Goal: Information Seeking & Learning: Obtain resource

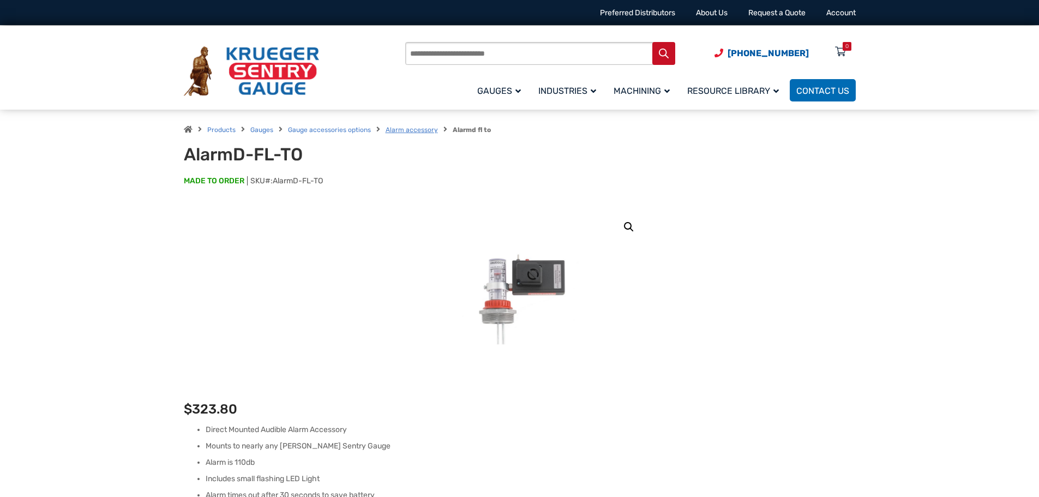
click at [403, 129] on link "Alarm accessory" at bounding box center [412, 130] width 52 height 8
click at [404, 130] on link "Alarm accessory" at bounding box center [412, 130] width 52 height 8
click at [273, 64] on img at bounding box center [251, 71] width 135 height 50
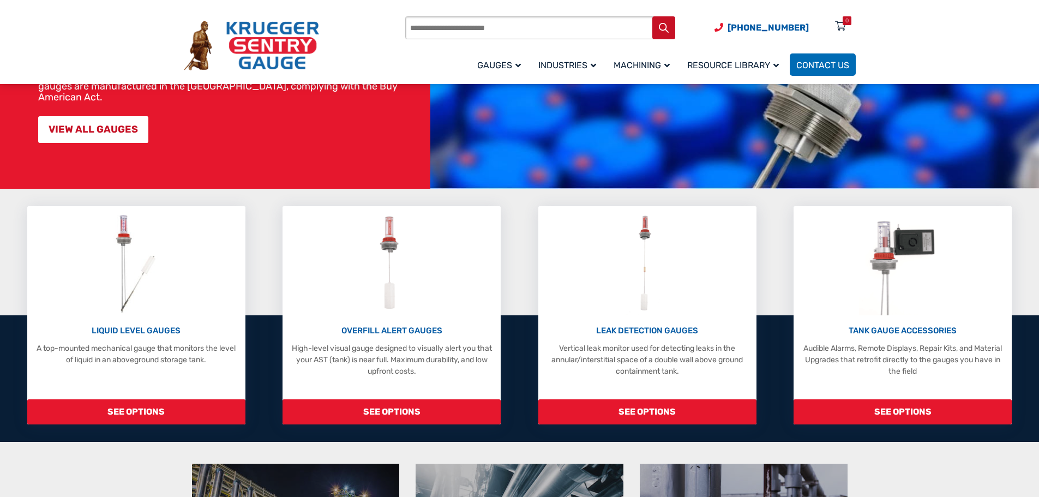
scroll to position [164, 0]
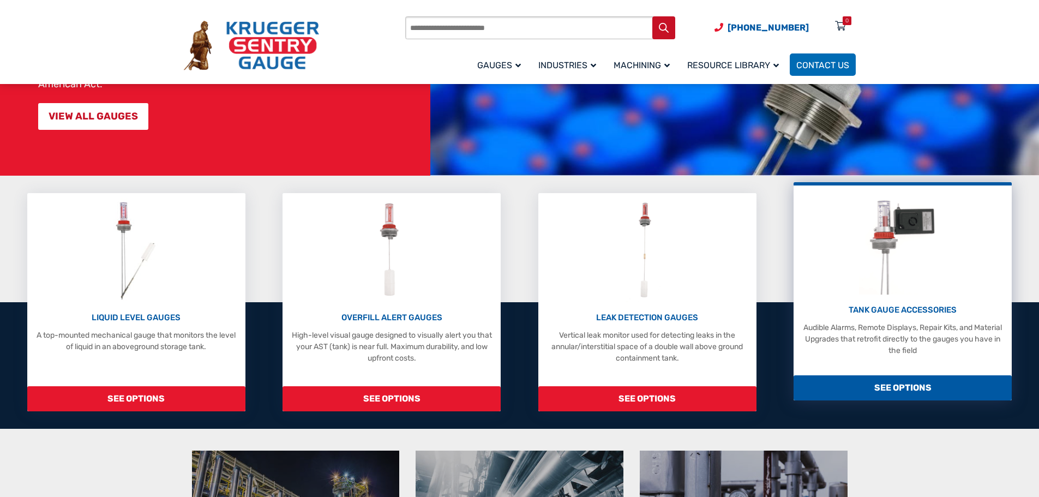
click at [905, 251] on img at bounding box center [903, 243] width 88 height 104
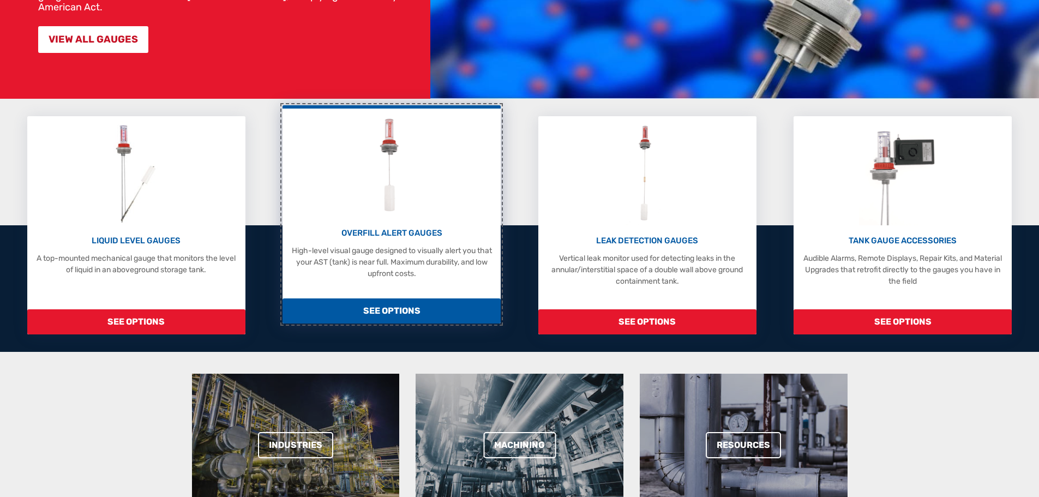
scroll to position [0, 0]
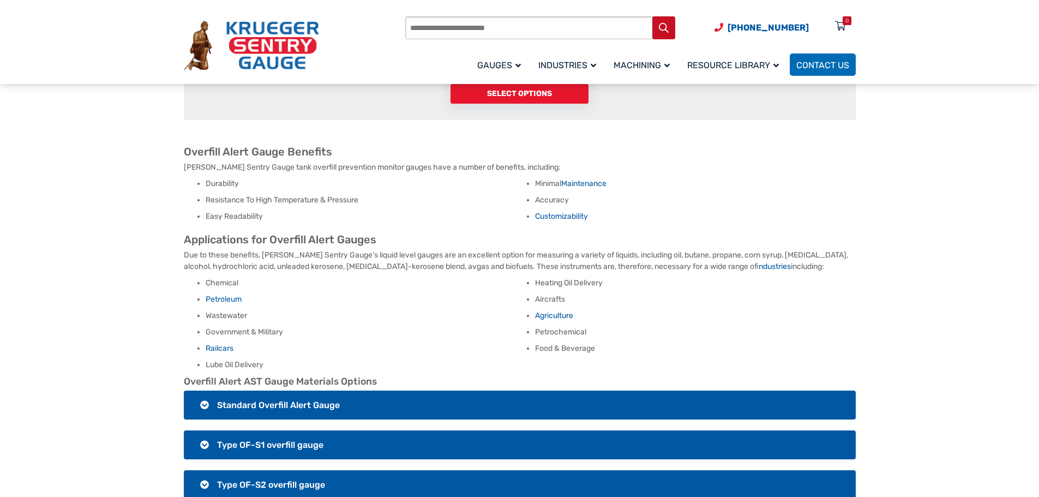
scroll to position [382, 0]
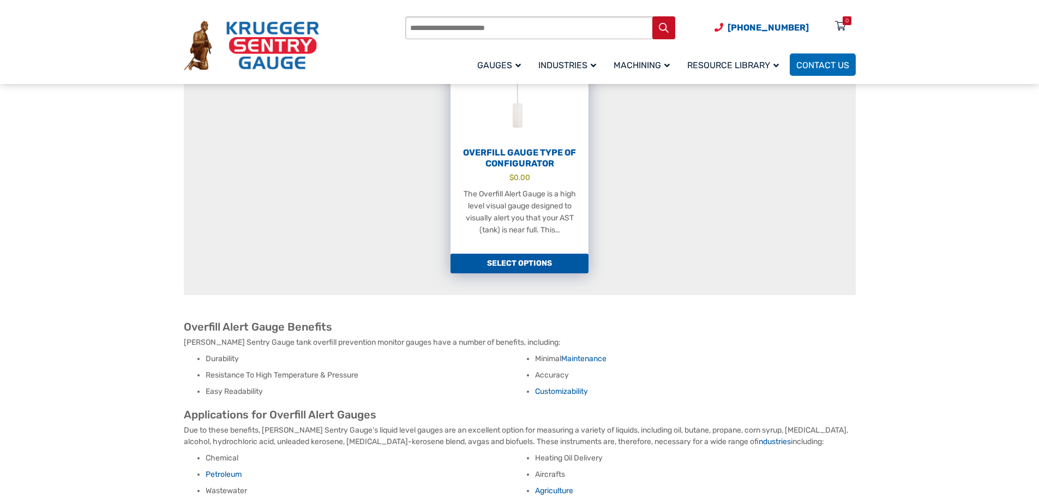
click at [509, 147] on h2 "Overfill Gauge Type OF Configurator" at bounding box center [520, 158] width 138 height 22
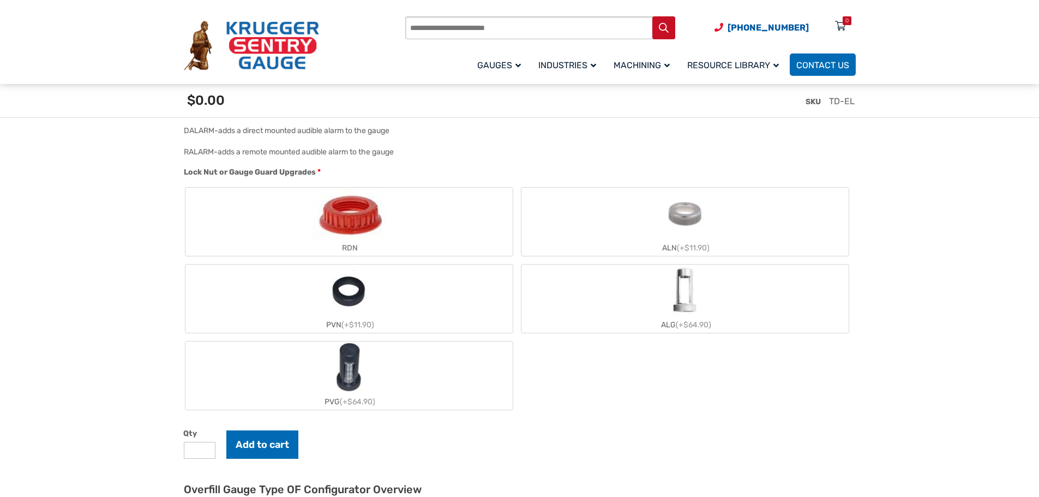
scroll to position [1146, 0]
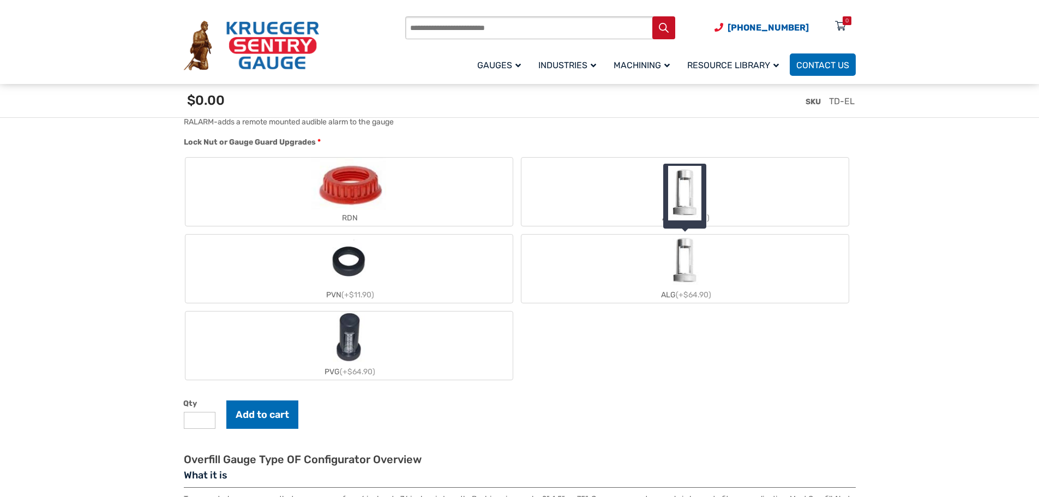
click at [683, 269] on img "ALG" at bounding box center [685, 261] width 32 height 52
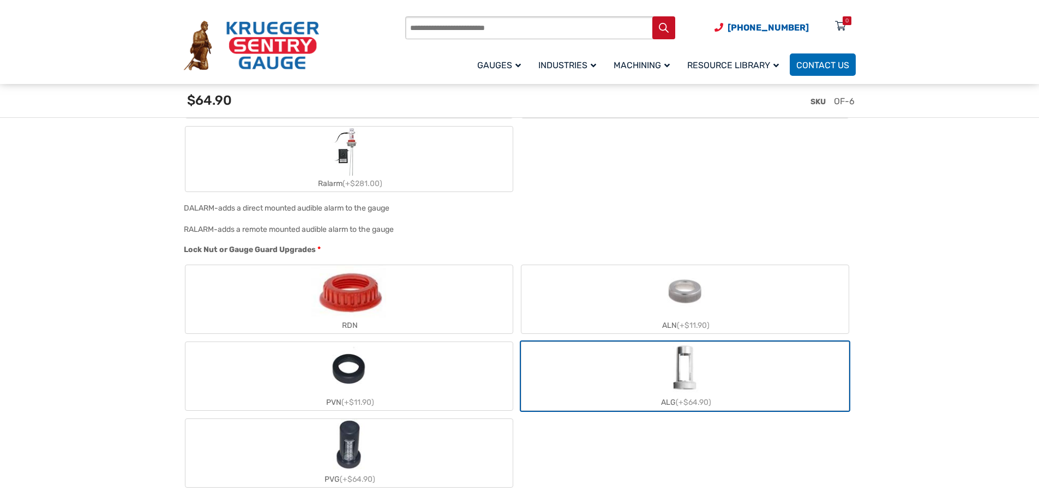
scroll to position [1040, 0]
click at [687, 387] on img "ALG" at bounding box center [685, 366] width 32 height 52
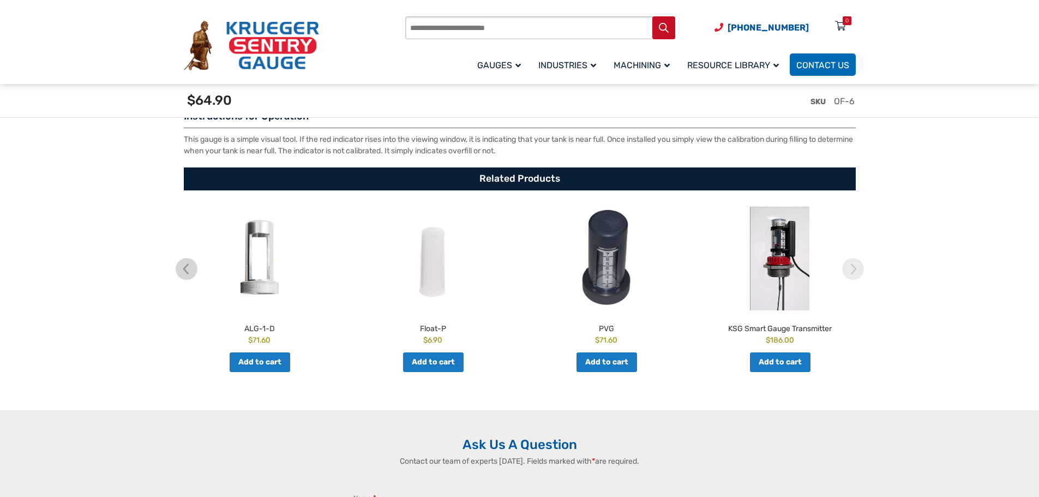
scroll to position [1858, 0]
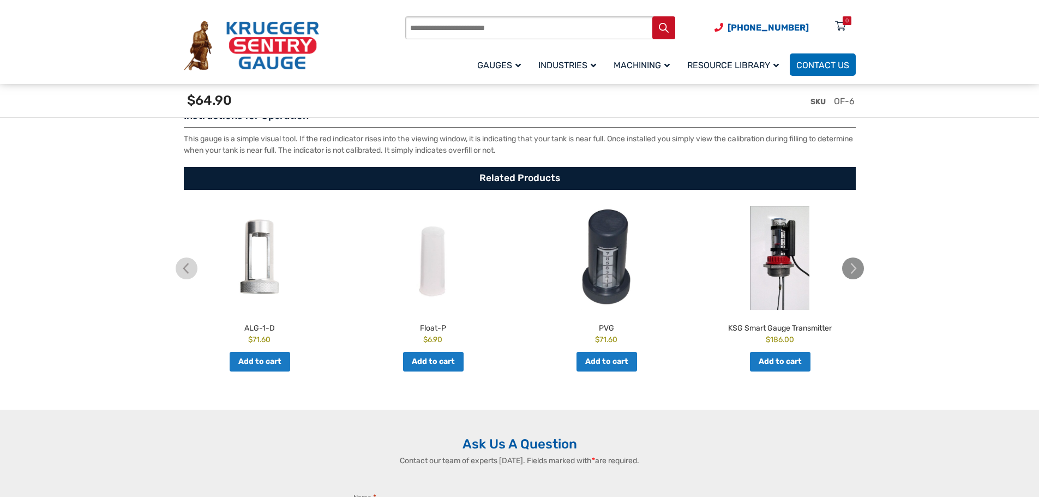
click at [850, 272] on img at bounding box center [853, 268] width 22 height 22
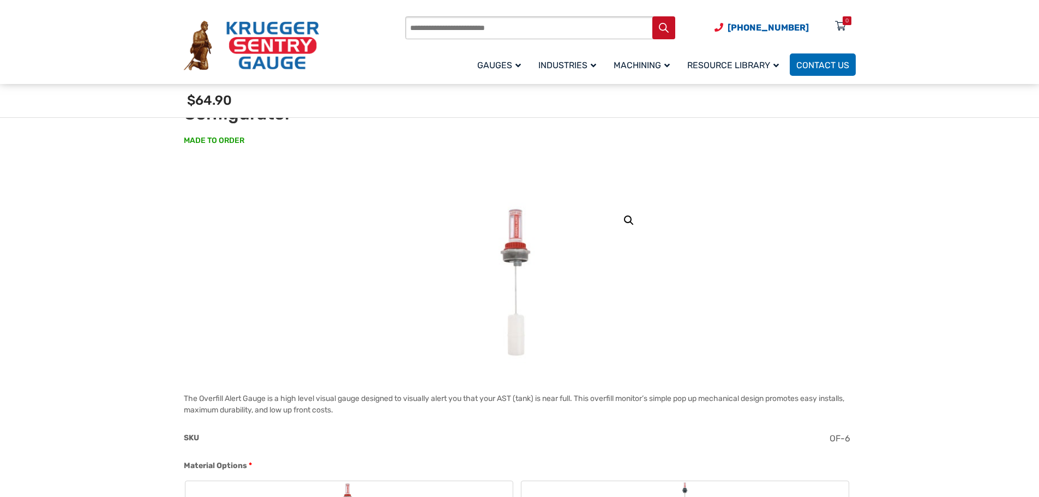
scroll to position [164, 0]
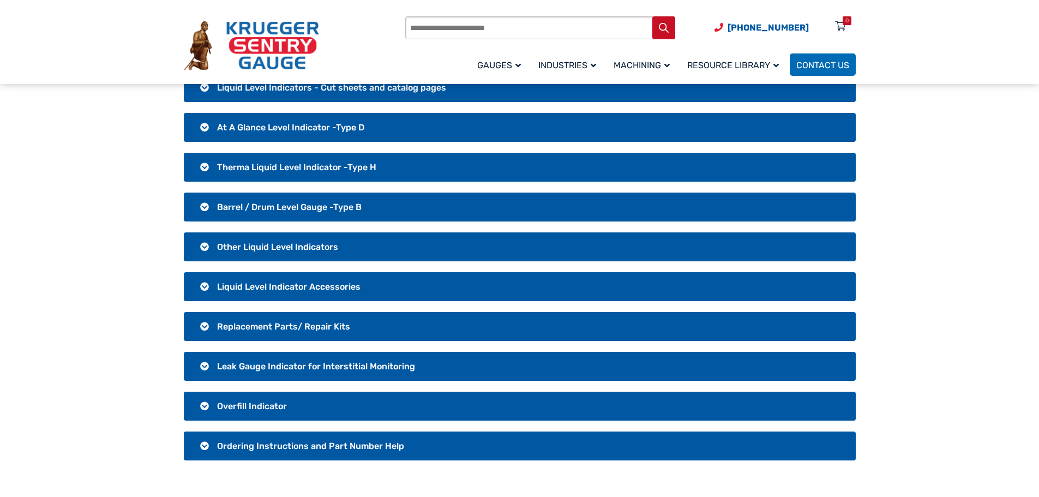
scroll to position [109, 0]
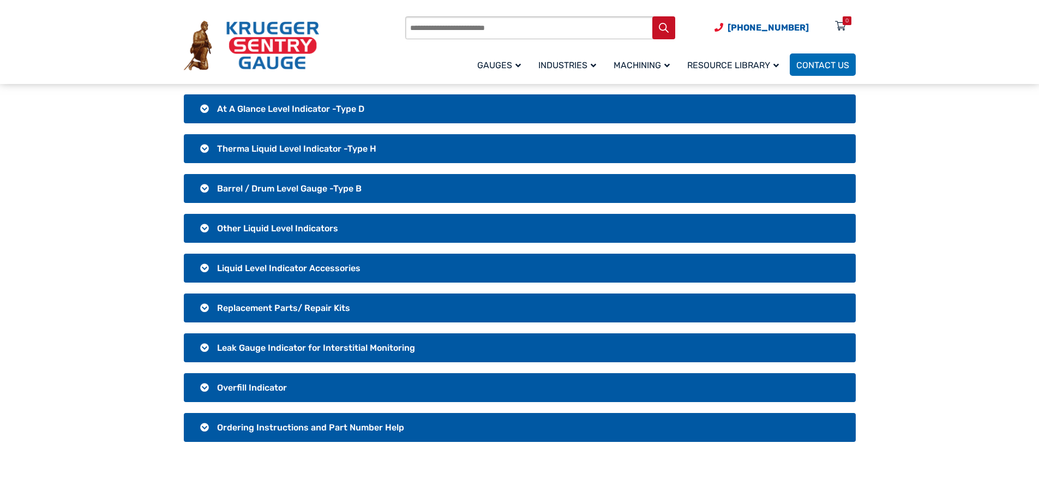
click at [249, 386] on span "Overfill Indicator" at bounding box center [252, 387] width 70 height 10
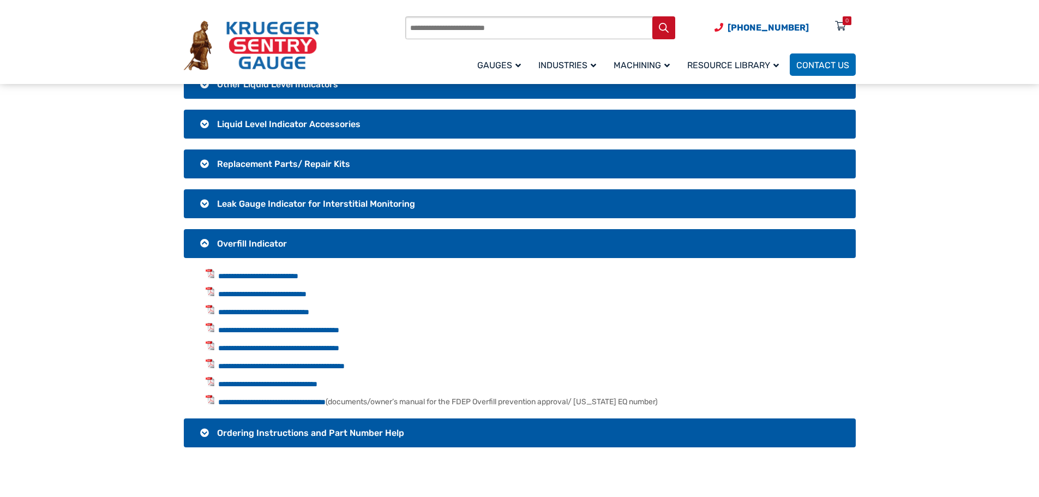
scroll to position [273, 0]
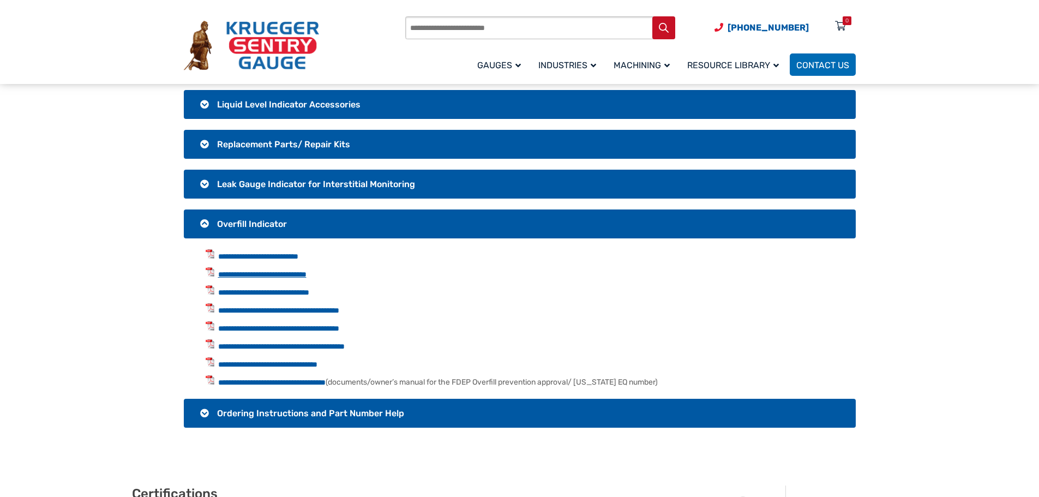
click at [307, 273] on link "**********" at bounding box center [262, 275] width 88 height 8
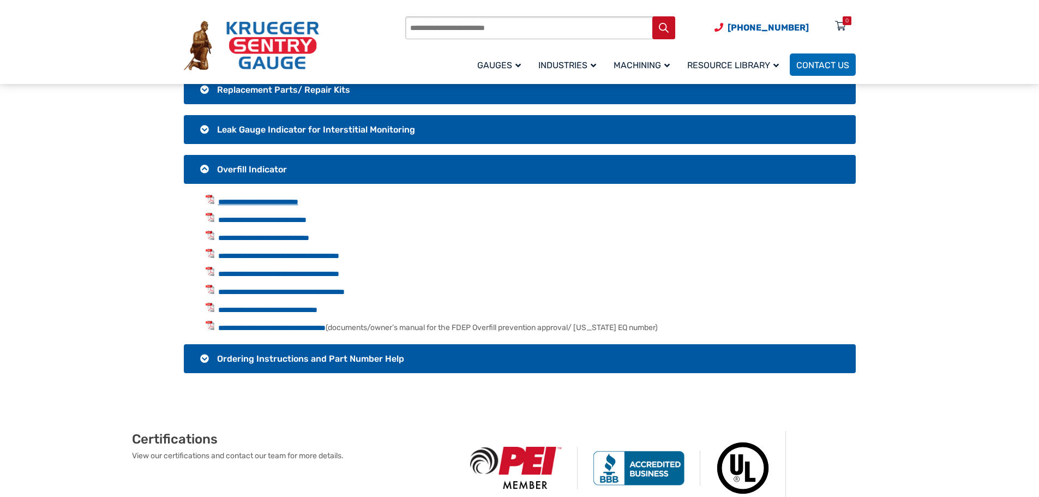
click at [291, 201] on link "**********" at bounding box center [258, 202] width 80 height 8
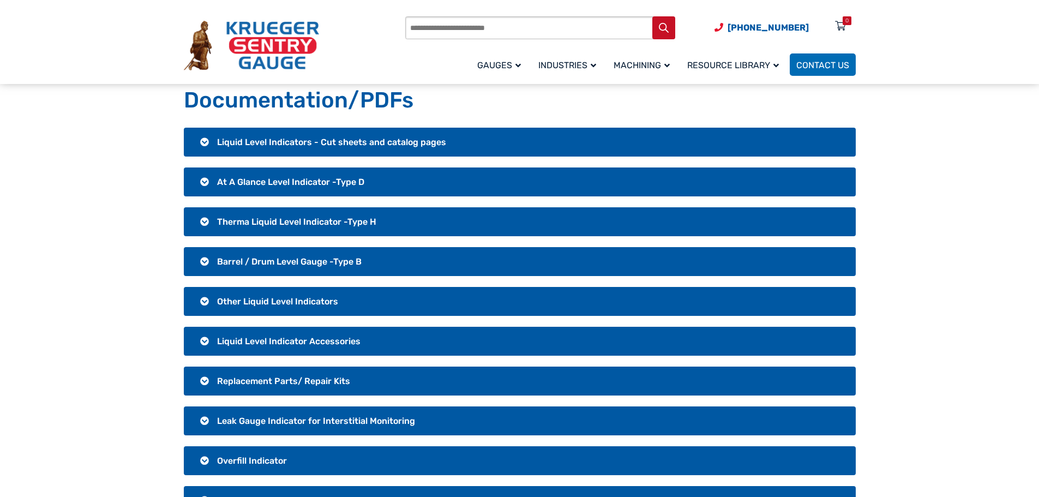
scroll to position [55, 0]
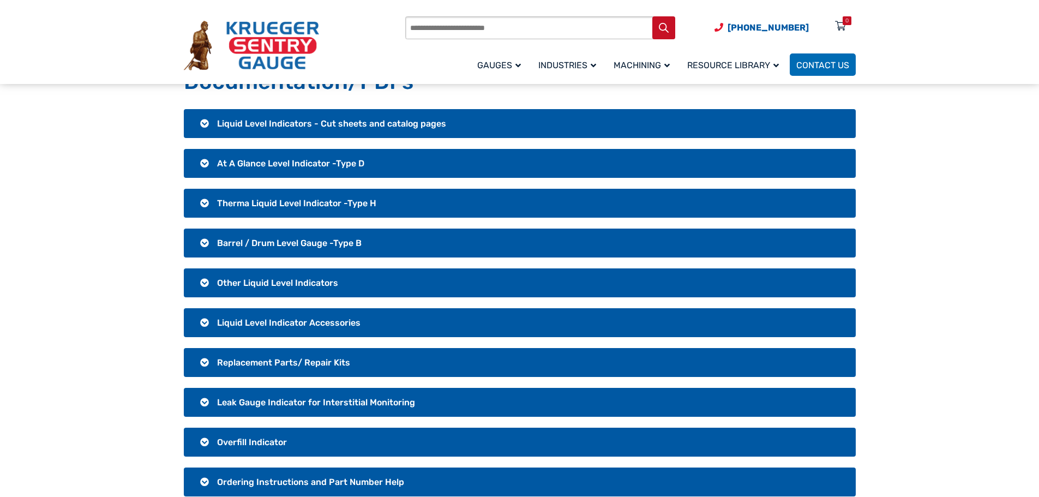
click at [280, 122] on span "Liquid Level Indicators - Cut sheets and catalog pages" at bounding box center [331, 123] width 229 height 10
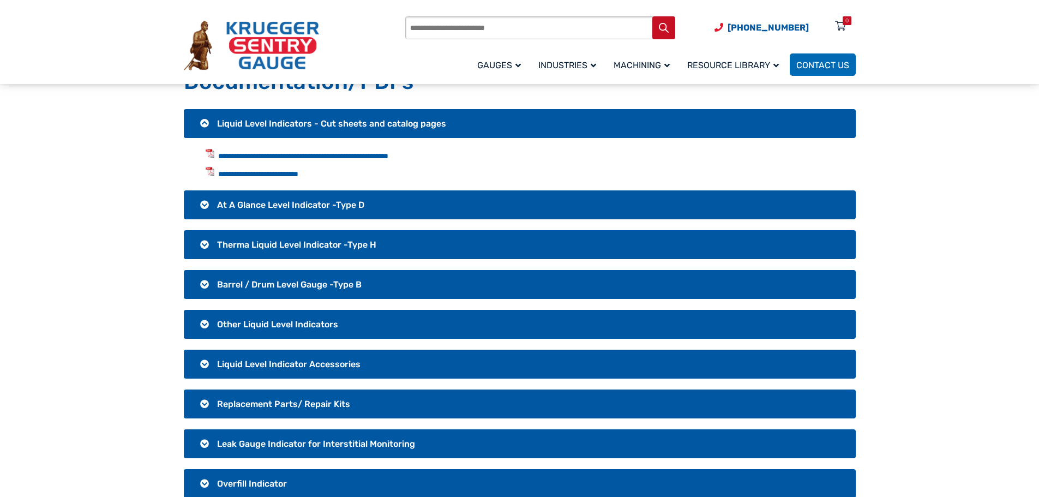
click at [281, 122] on span "Liquid Level Indicators - Cut sheets and catalog pages" at bounding box center [331, 123] width 229 height 10
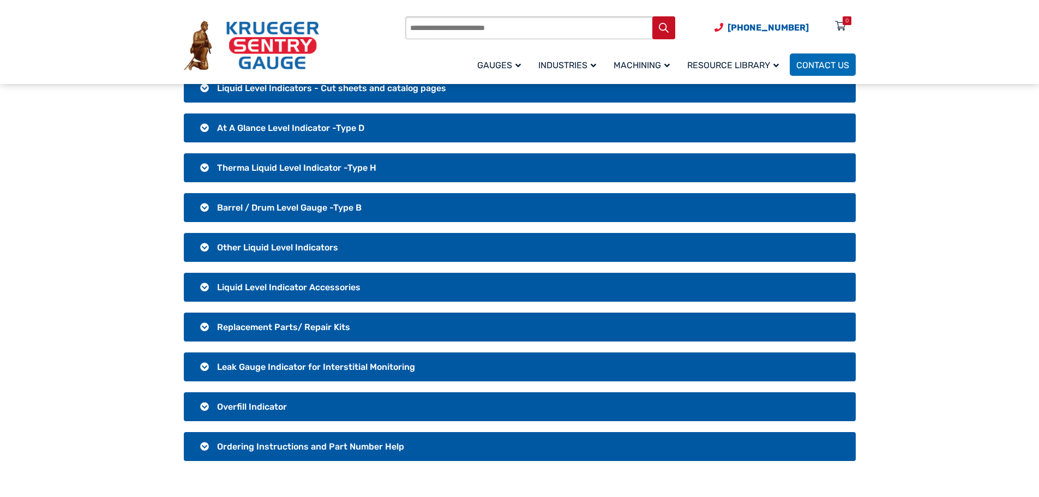
scroll to position [109, 0]
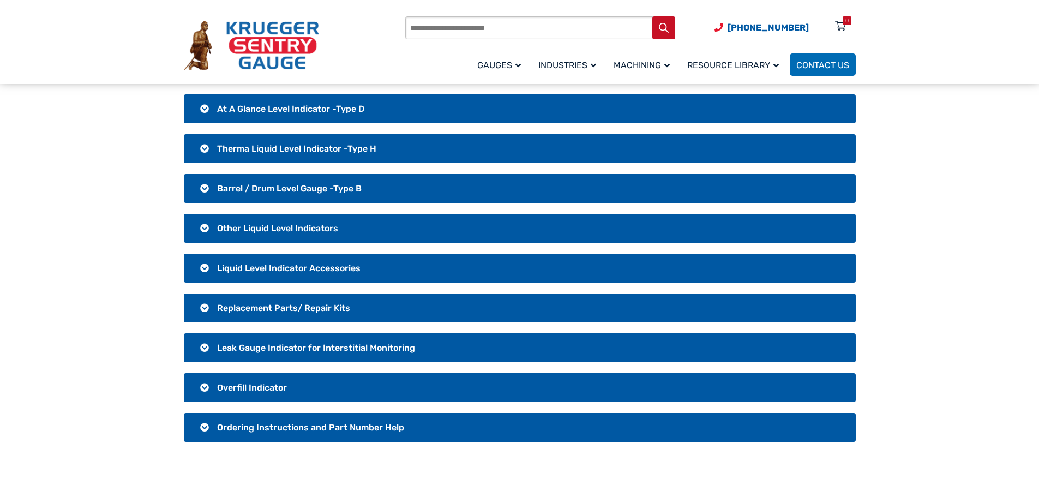
click at [284, 269] on span "Liquid Level Indicator Accessories" at bounding box center [288, 268] width 143 height 10
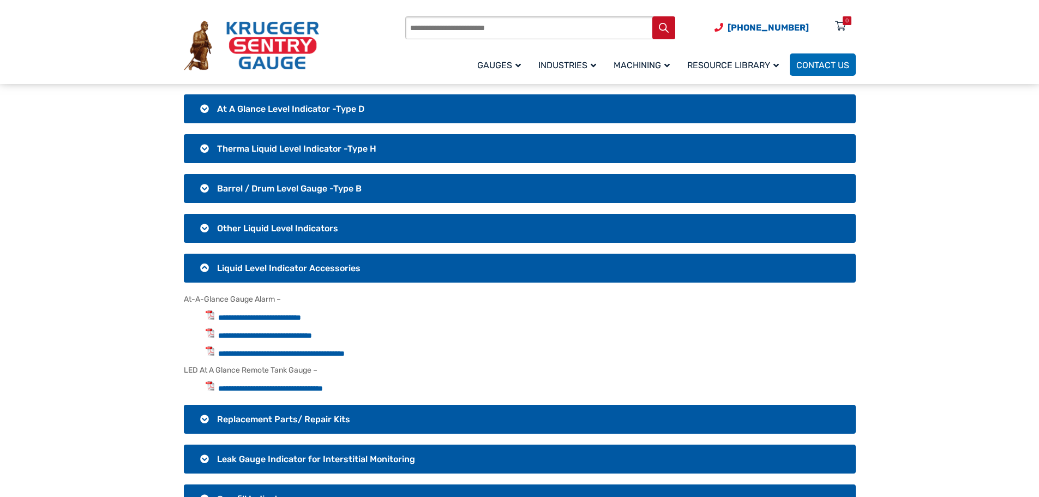
scroll to position [164, 0]
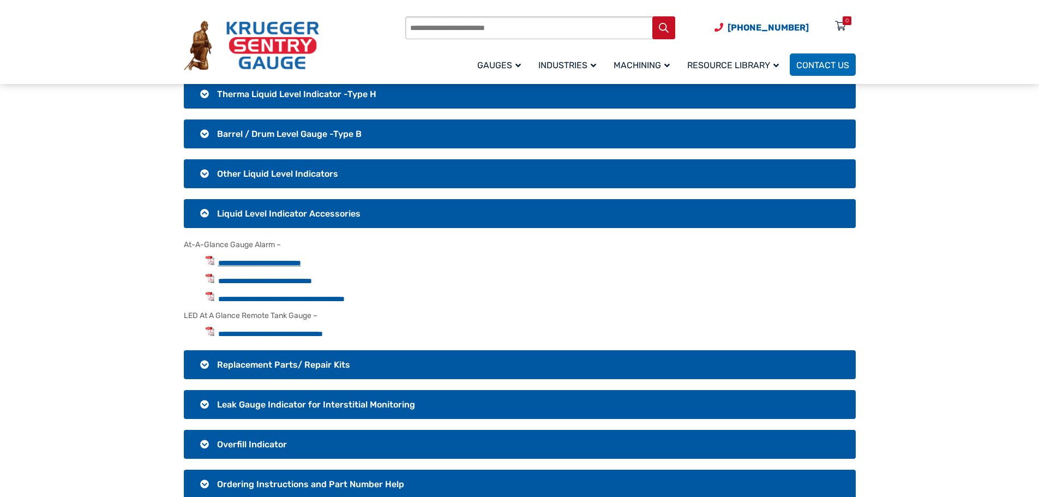
click at [299, 263] on link "**********" at bounding box center [259, 263] width 83 height 8
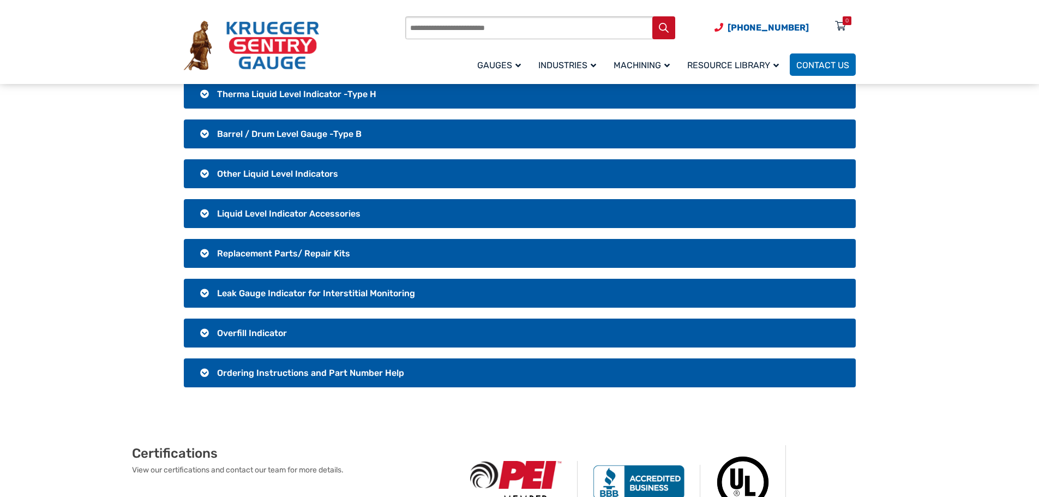
click at [243, 377] on span "Ordering Instructions and Part Number Help" at bounding box center [310, 373] width 187 height 10
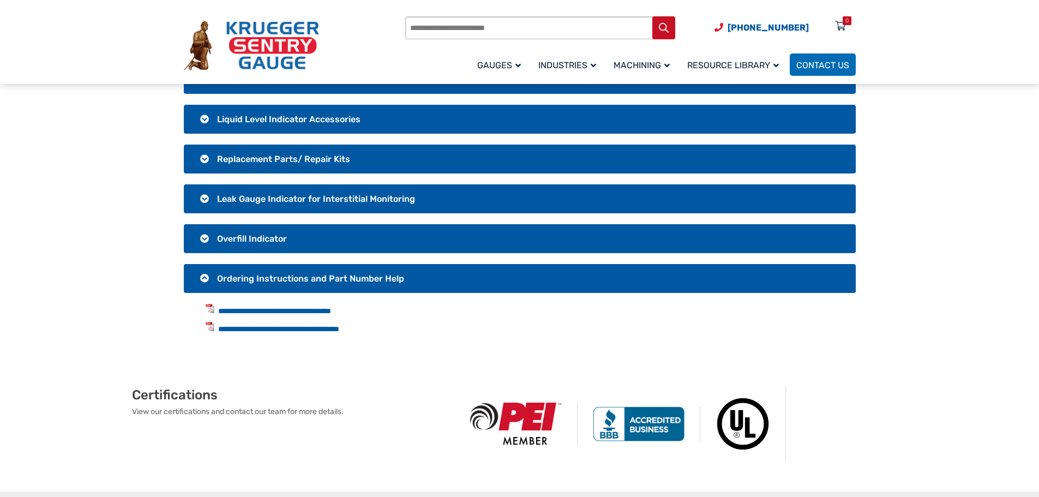
scroll to position [327, 0]
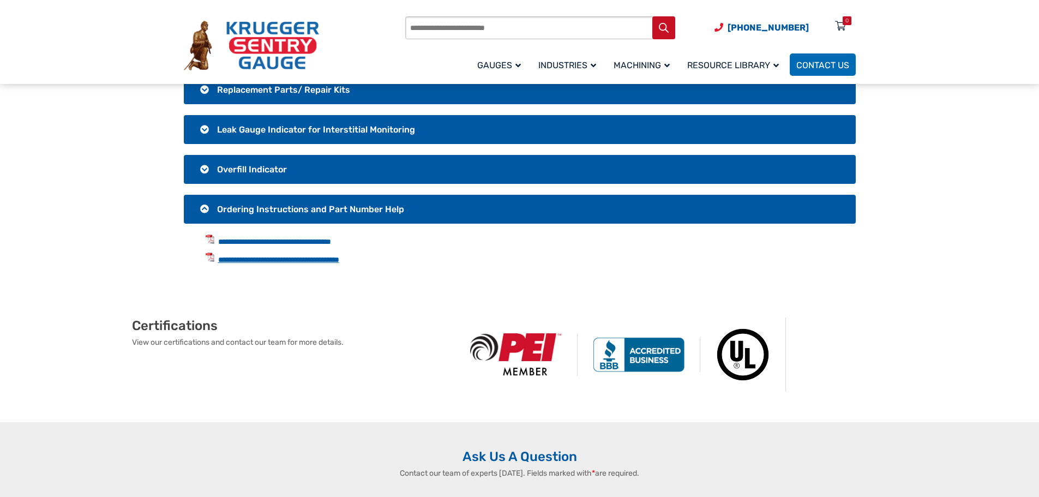
click at [339, 261] on link "**********" at bounding box center [278, 260] width 121 height 8
click at [247, 210] on span "Ordering Instructions and Part Number Help" at bounding box center [310, 209] width 187 height 10
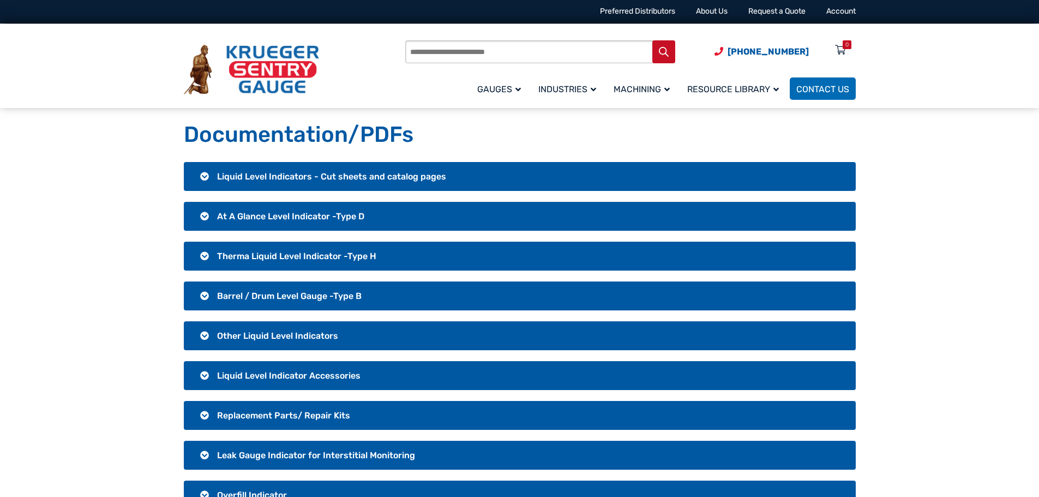
scroll to position [0, 0]
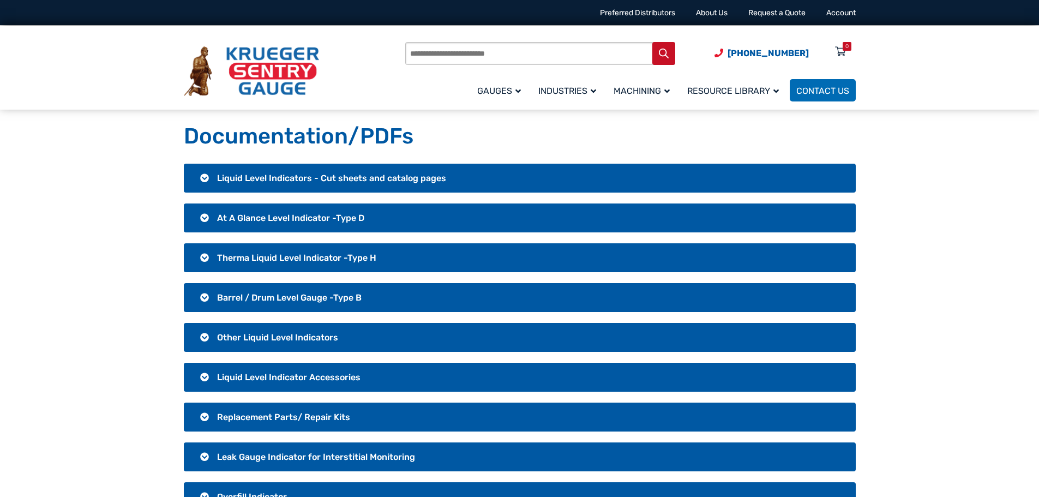
click at [289, 180] on span "Liquid Level Indicators - Cut sheets and catalog pages" at bounding box center [331, 178] width 229 height 10
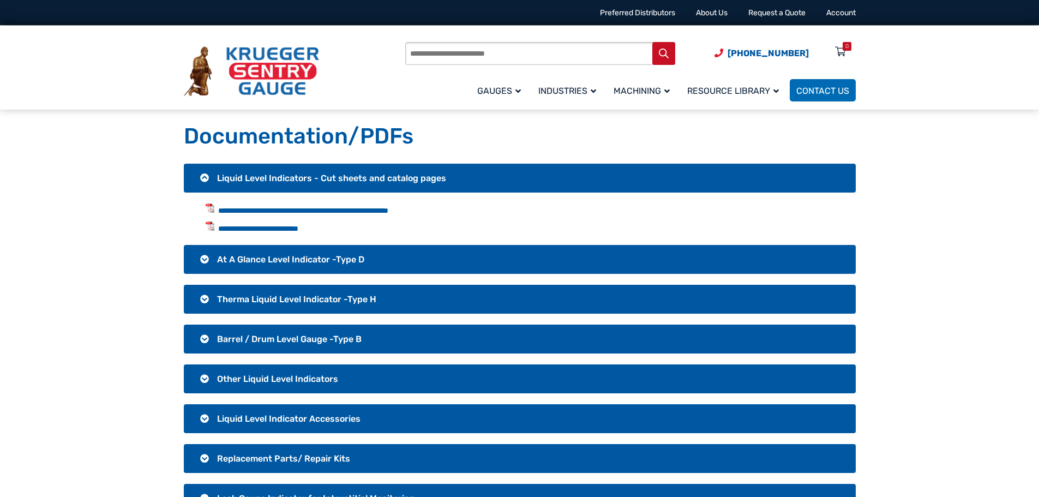
click at [287, 177] on span "Liquid Level Indicators - Cut sheets and catalog pages" at bounding box center [331, 178] width 229 height 10
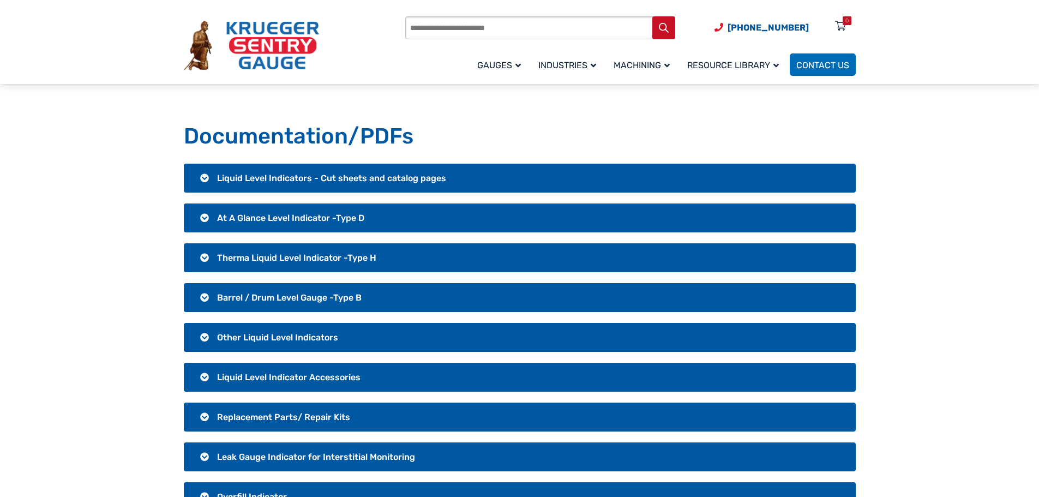
scroll to position [55, 0]
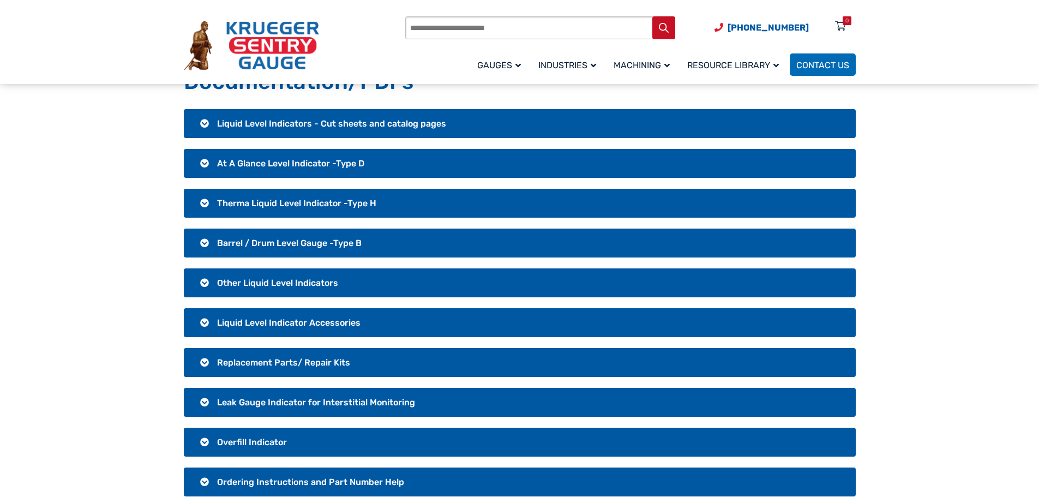
click at [319, 161] on span "At A Glance Level Indicator -Type D" at bounding box center [290, 163] width 147 height 10
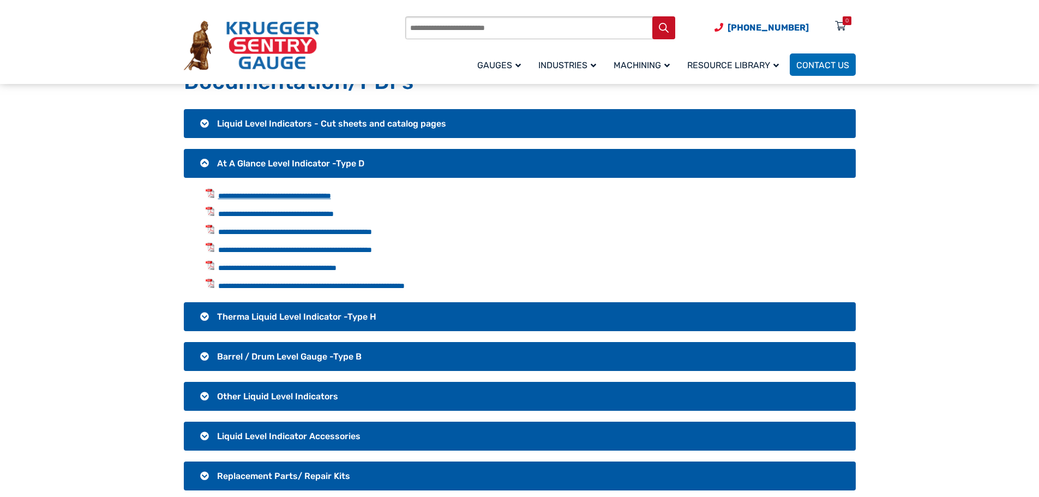
click at [326, 196] on link "**********" at bounding box center [274, 196] width 113 height 8
click at [249, 161] on span "At A Glance Level Indicator -Type D" at bounding box center [290, 163] width 147 height 10
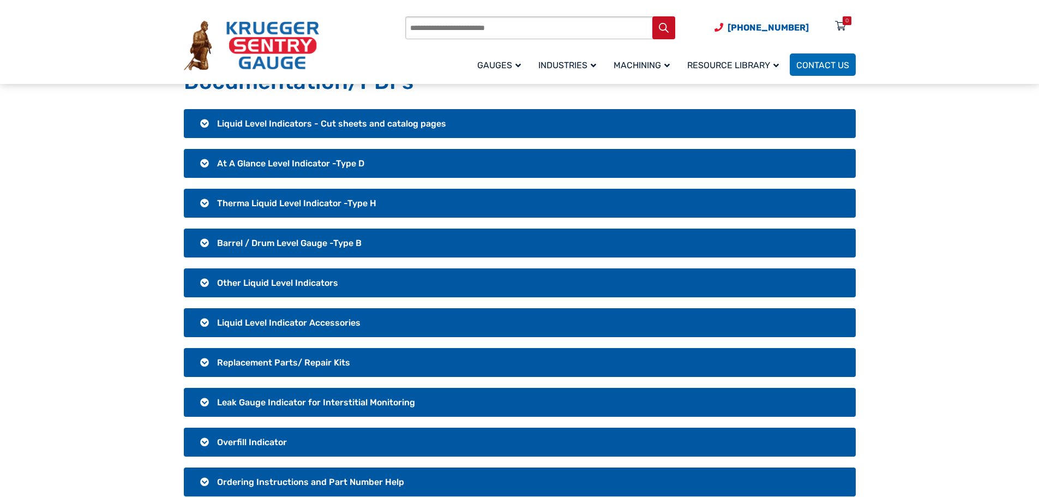
click at [270, 204] on span "Therma Liquid Level Indicator -Type H" at bounding box center [296, 203] width 159 height 10
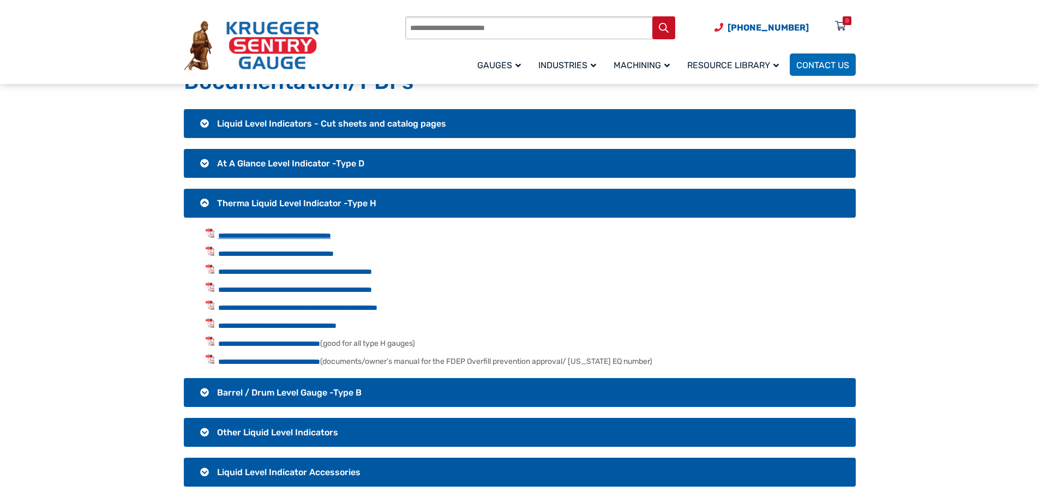
click at [272, 236] on link "**********" at bounding box center [274, 236] width 113 height 8
click at [235, 202] on span "Therma Liquid Level Indicator -Type H" at bounding box center [296, 203] width 159 height 10
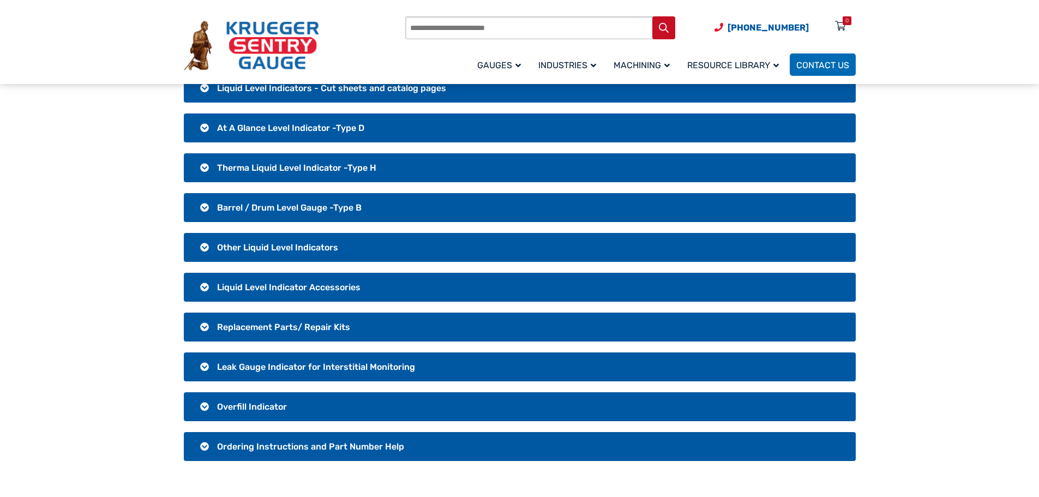
scroll to position [109, 0]
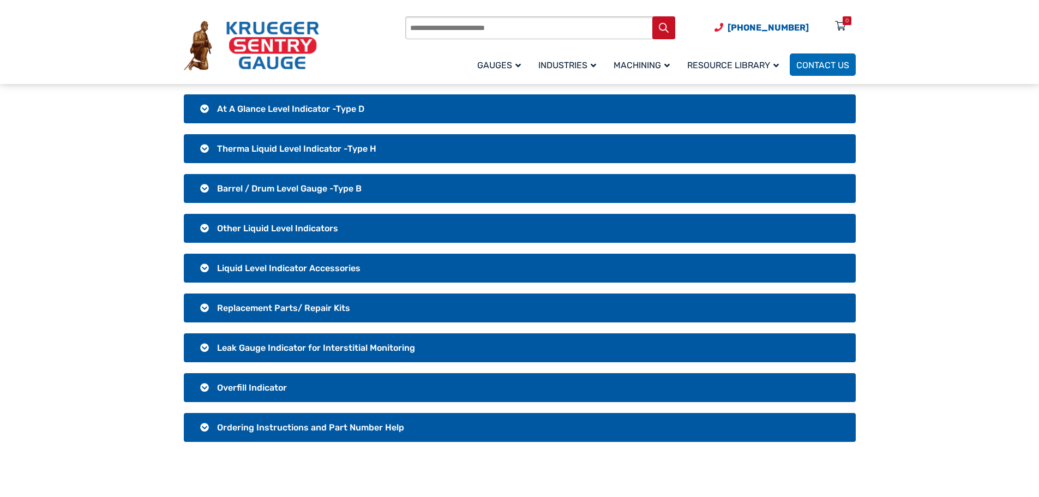
click at [278, 188] on span "Barrel / Drum Level Gauge -Type B" at bounding box center [289, 188] width 145 height 10
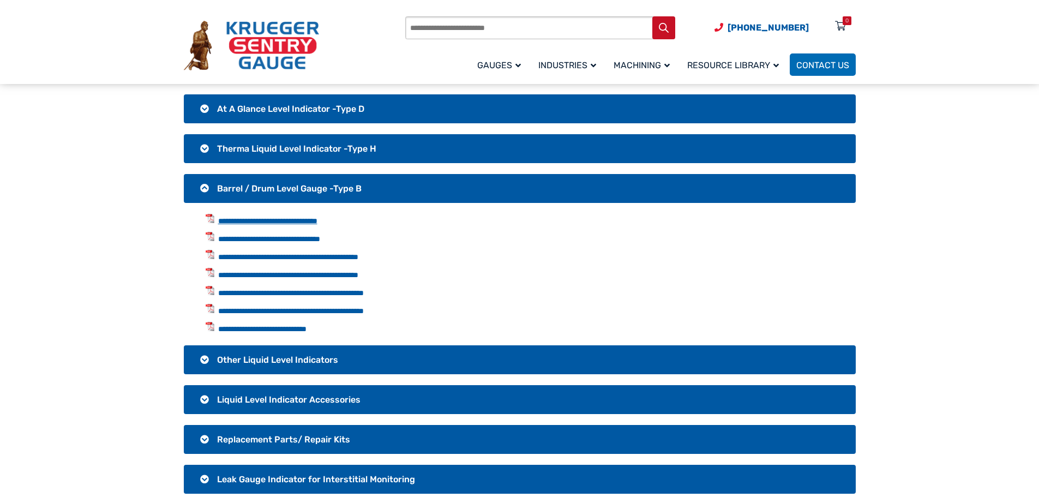
click at [295, 221] on link "**********" at bounding box center [267, 221] width 99 height 8
click at [276, 183] on span "Barrel / Drum Level Gauge -Type B" at bounding box center [289, 188] width 145 height 10
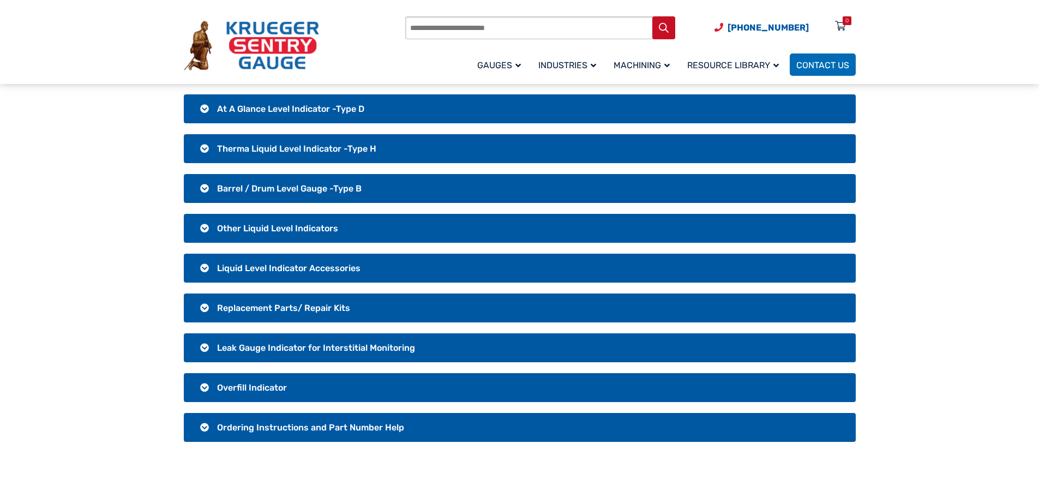
click at [277, 228] on span "Other Liquid Level Indicators" at bounding box center [277, 228] width 121 height 10
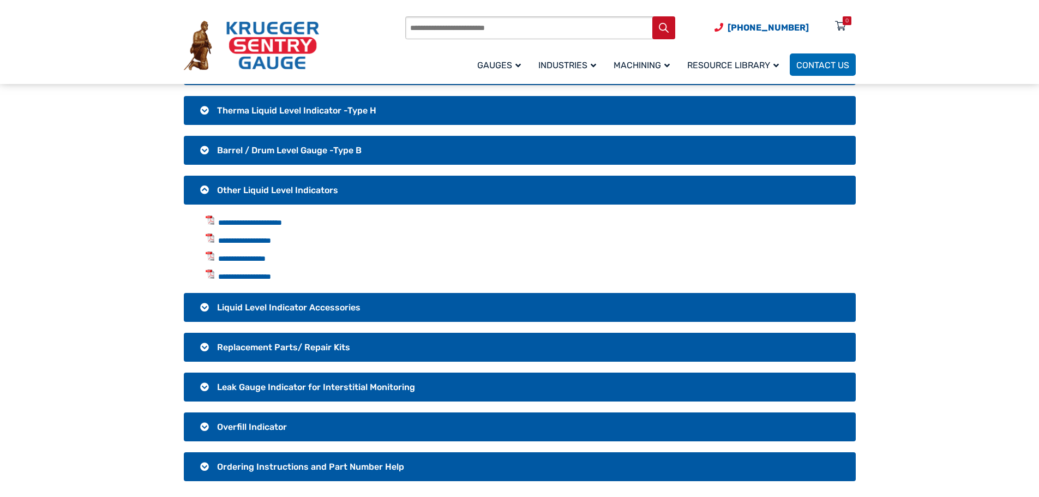
scroll to position [164, 0]
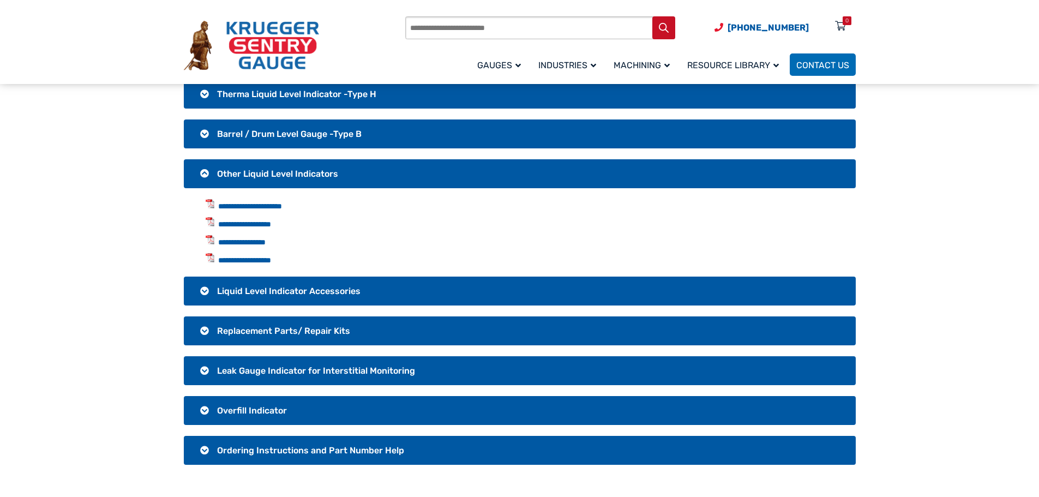
drag, startPoint x: 274, startPoint y: 176, endPoint x: 269, endPoint y: 172, distance: 6.2
click at [271, 174] on span "Other Liquid Level Indicators" at bounding box center [277, 174] width 121 height 10
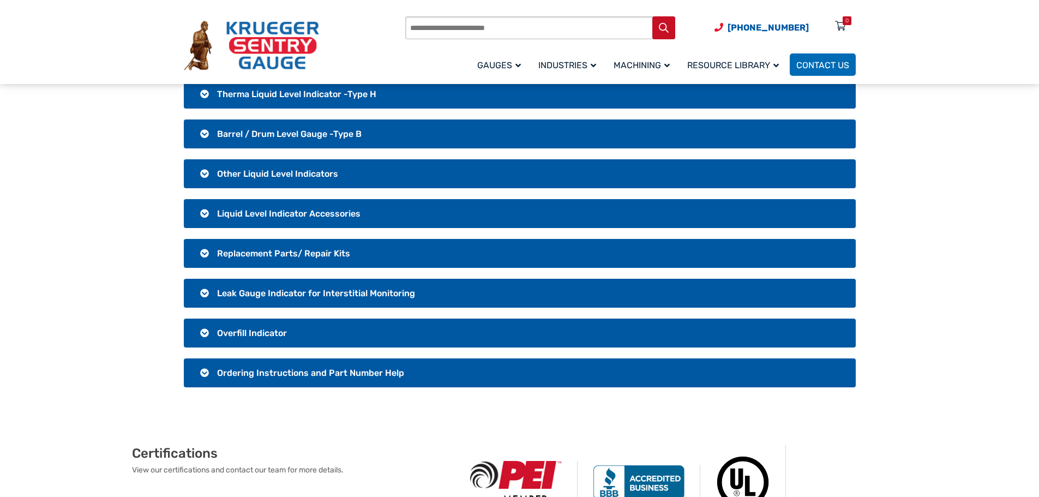
click at [260, 213] on span "Liquid Level Indicator Accessories" at bounding box center [288, 213] width 143 height 10
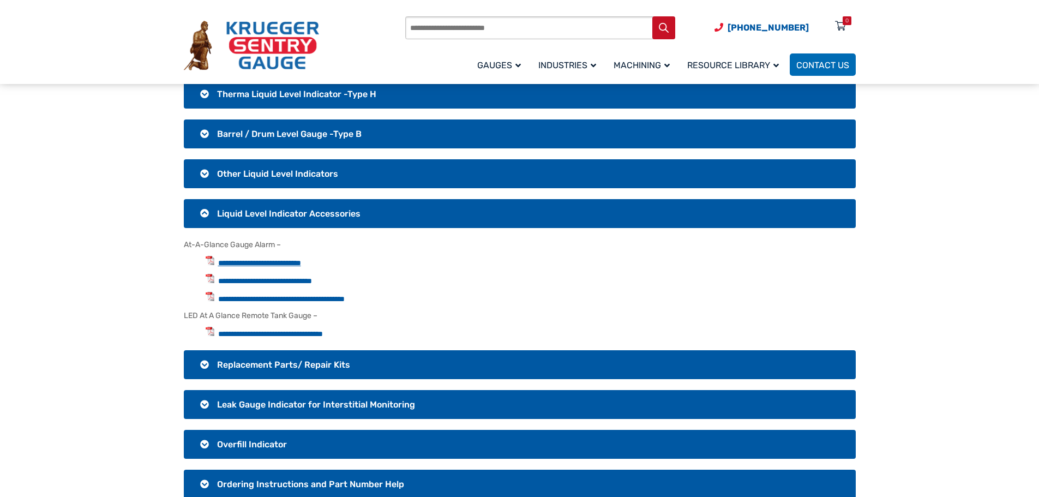
click at [256, 261] on link "**********" at bounding box center [259, 263] width 83 height 8
